Goal: Information Seeking & Learning: Learn about a topic

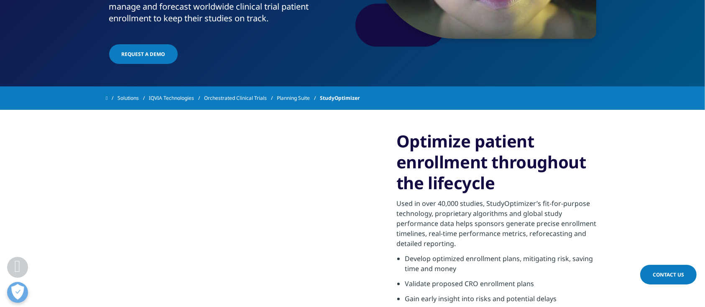
scroll to position [223, 0]
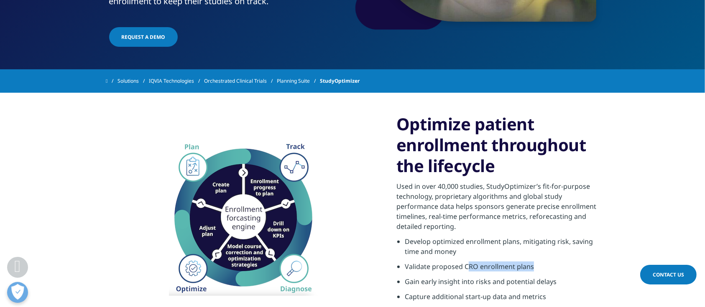
drag, startPoint x: 468, startPoint y: 274, endPoint x: 518, endPoint y: 269, distance: 50.4
click at [558, 274] on li "Validate proposed CRO enrollment plans" at bounding box center [502, 269] width 194 height 15
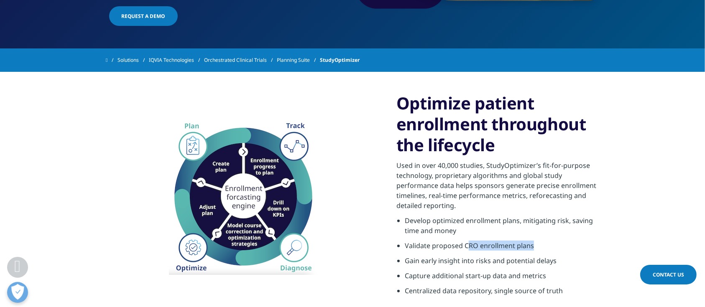
scroll to position [390, 0]
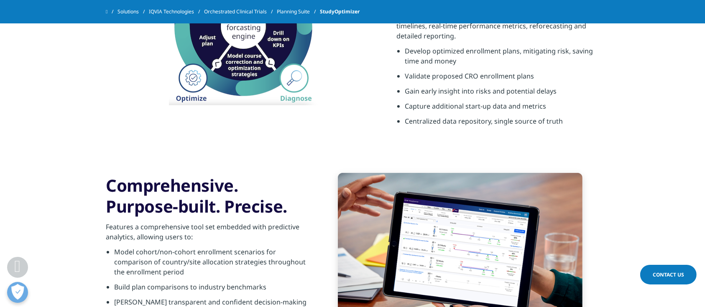
click at [395, 146] on div "Optimize patient enrollment throughout the lifecycle Used in over 40,000 studie…" at bounding box center [352, 27] width 493 height 250
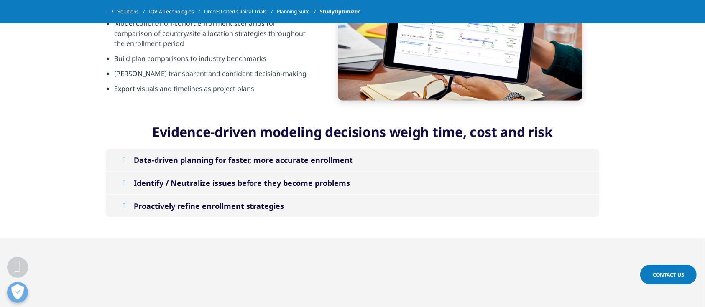
scroll to position [669, 0]
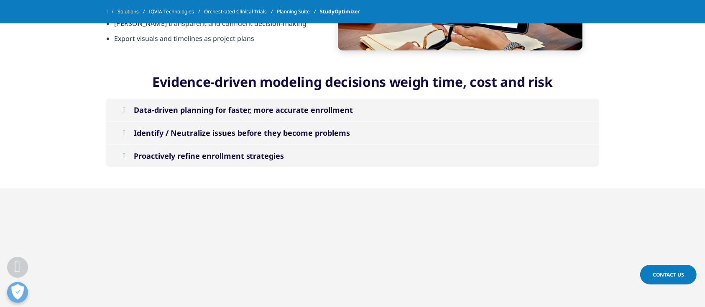
click at [212, 157] on div "Proactively refine enrollment strategies" at bounding box center [209, 156] width 151 height 10
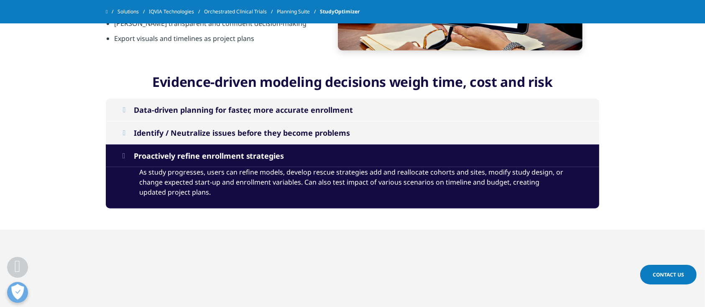
click at [212, 157] on div "Proactively refine enrollment strategies" at bounding box center [209, 156] width 151 height 10
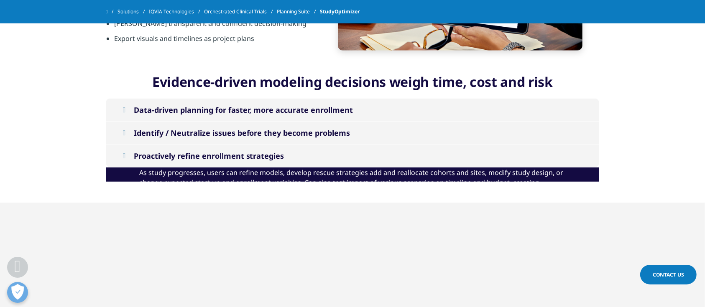
click at [217, 116] on button "Data-driven planning for faster, more accurate enrollment" at bounding box center [352, 110] width 493 height 23
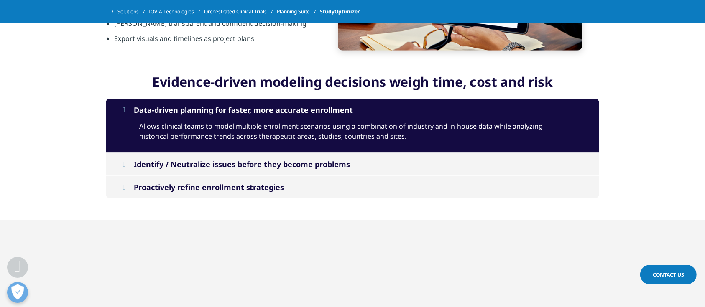
click at [212, 111] on div "Data-driven planning for faster, more accurate enrollment" at bounding box center [243, 110] width 219 height 10
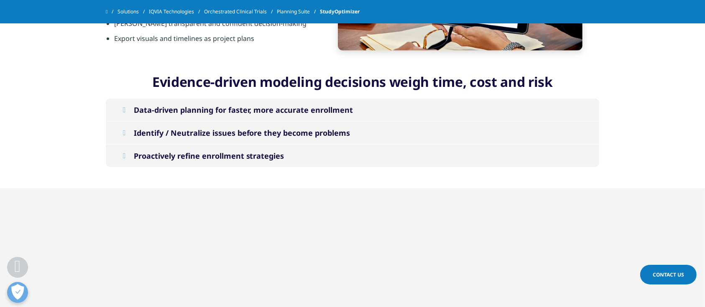
drag, startPoint x: 219, startPoint y: 92, endPoint x: 219, endPoint y: 97, distance: 4.3
click at [219, 94] on h3 "Evidence-driven modeling decisions weigh time, cost and risk" at bounding box center [352, 84] width 493 height 27
click at [218, 105] on div "Data-driven planning for faster, more accurate enrollment" at bounding box center [243, 110] width 219 height 10
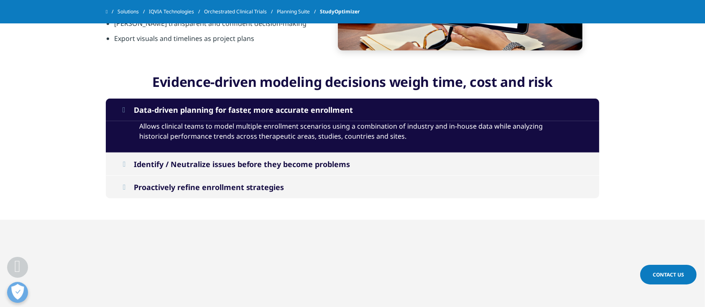
click at [182, 166] on div "Identify / Neutralize issues before they become problems" at bounding box center [242, 164] width 217 height 10
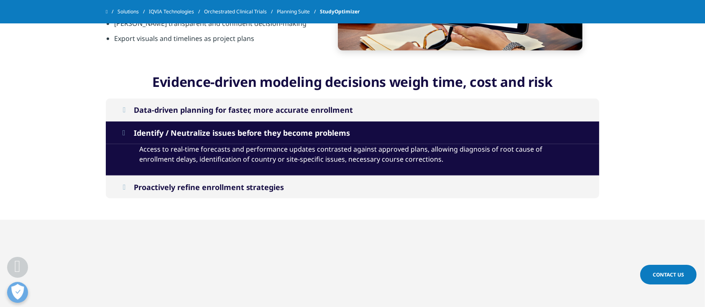
click at [191, 128] on div "Identify / Neutralize issues before they become problems" at bounding box center [242, 133] width 217 height 10
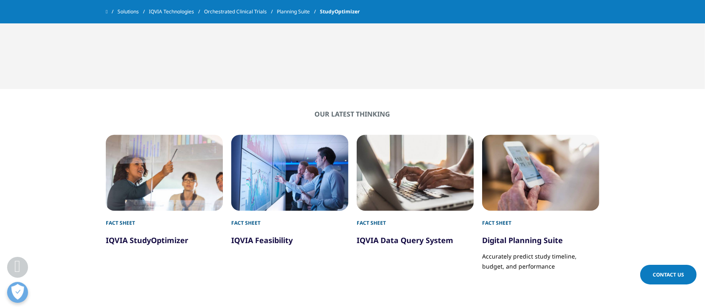
scroll to position [1059, 0]
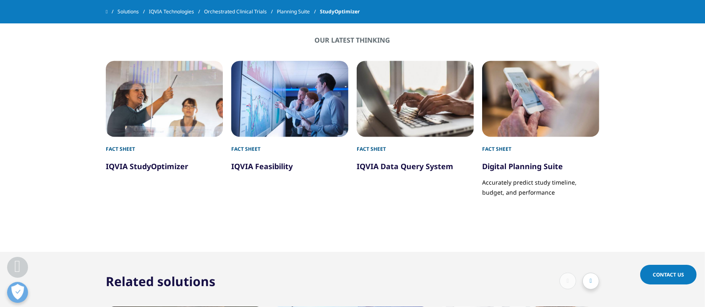
click at [585, 281] on div at bounding box center [590, 281] width 17 height 17
click at [591, 281] on icon at bounding box center [591, 281] width 2 height 6
click at [572, 280] on div at bounding box center [567, 281] width 17 height 17
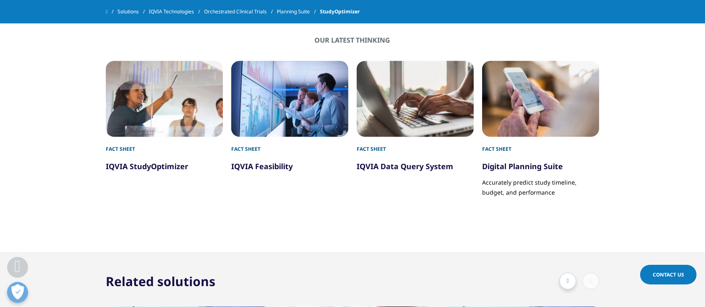
click at [565, 278] on div at bounding box center [567, 281] width 17 height 17
click at [590, 281] on icon at bounding box center [591, 281] width 2 height 6
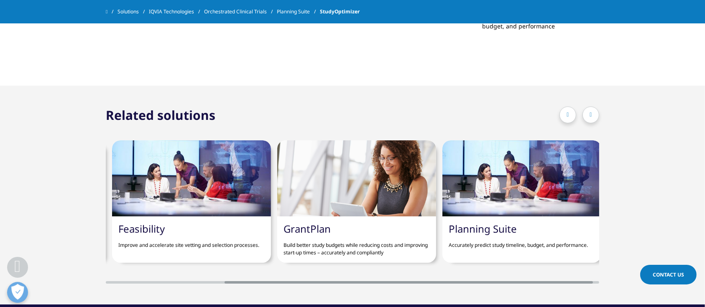
scroll to position [1226, 0]
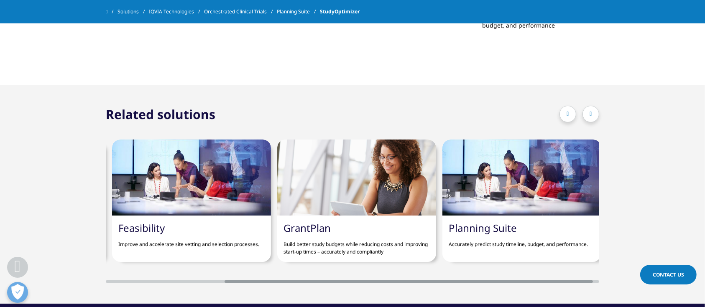
click at [593, 110] on div at bounding box center [590, 114] width 17 height 17
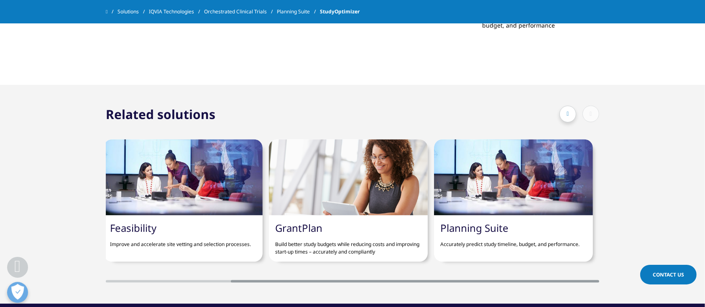
click at [564, 115] on div at bounding box center [567, 114] width 17 height 17
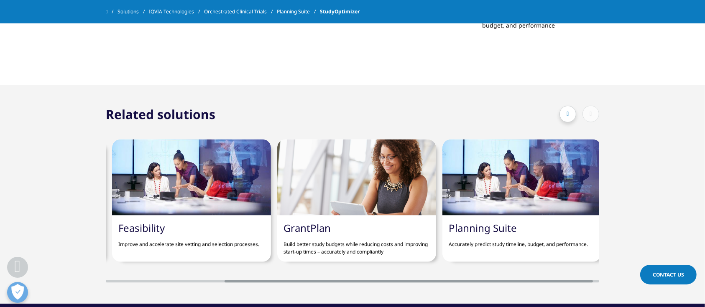
click at [562, 115] on div at bounding box center [567, 114] width 17 height 17
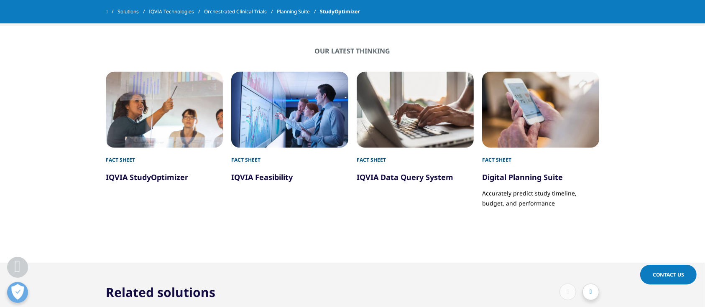
scroll to position [1115, 0]
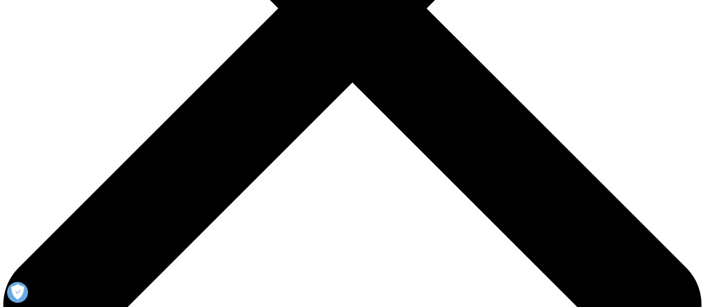
scroll to position [350, 0]
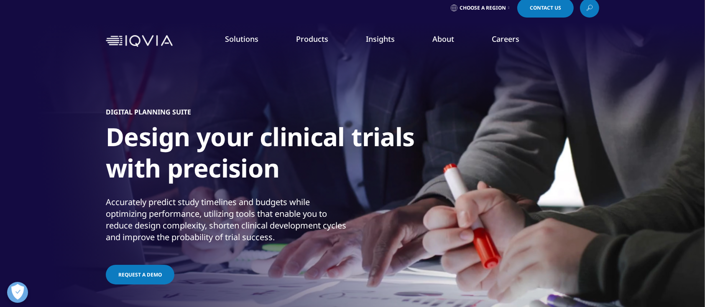
scroll to position [0, 0]
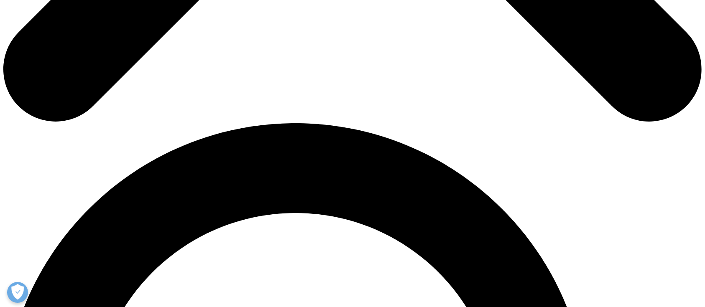
scroll to position [669, 0]
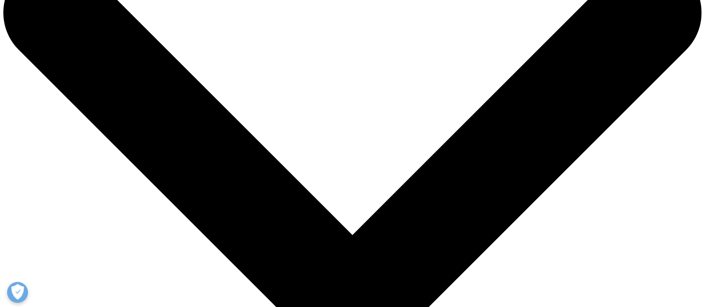
scroll to position [0, 0]
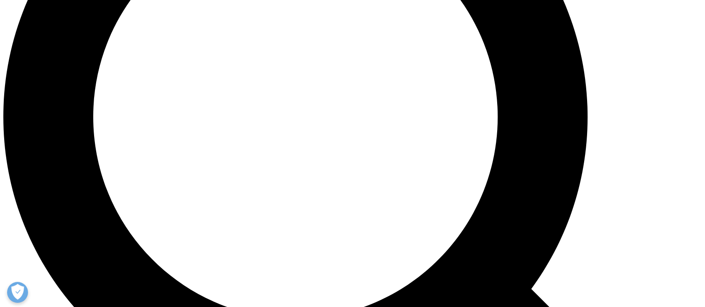
scroll to position [892, 0]
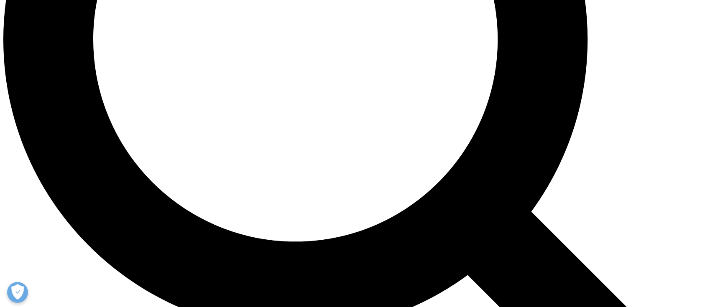
scroll to position [669, 0]
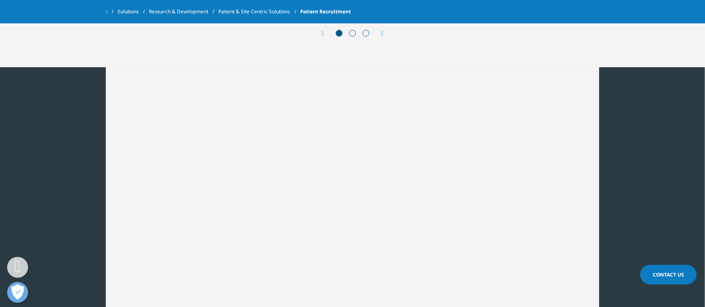
scroll to position [1749, 0]
